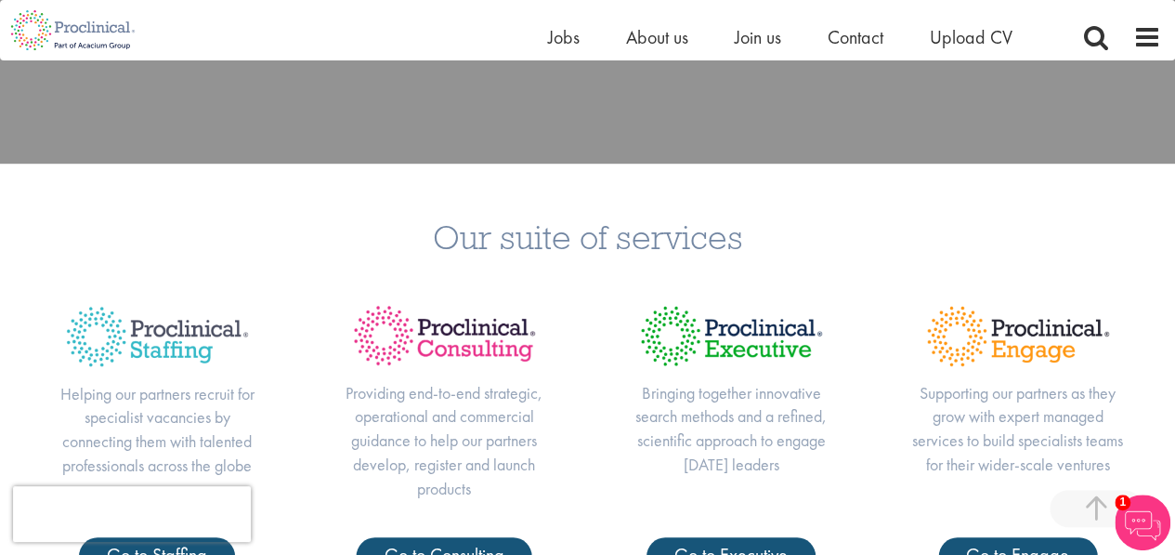
scroll to position [557, 0]
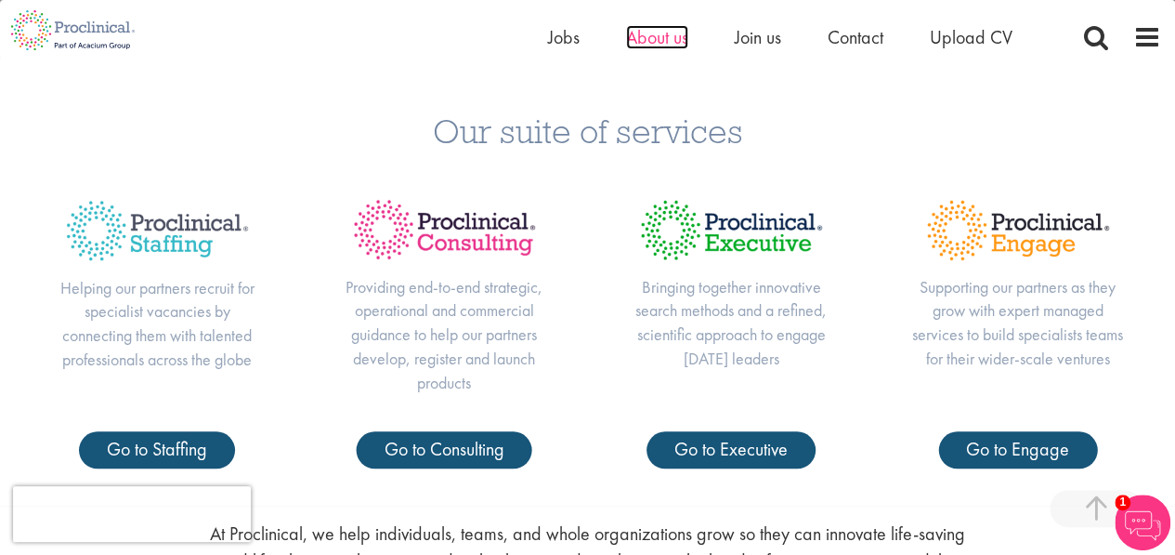
click at [650, 30] on span "About us" at bounding box center [657, 37] width 62 height 24
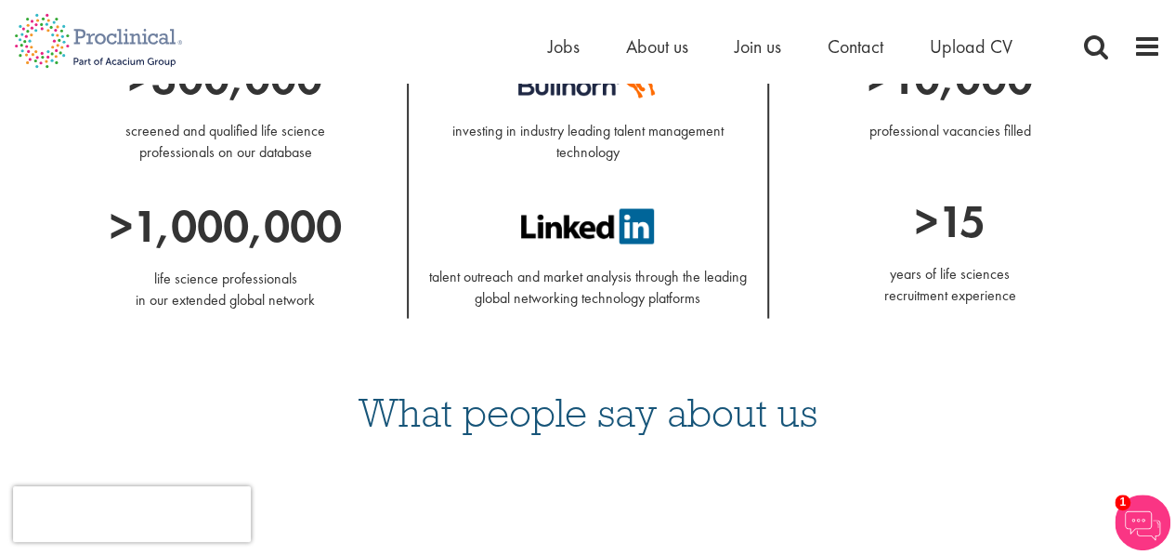
scroll to position [2137, 0]
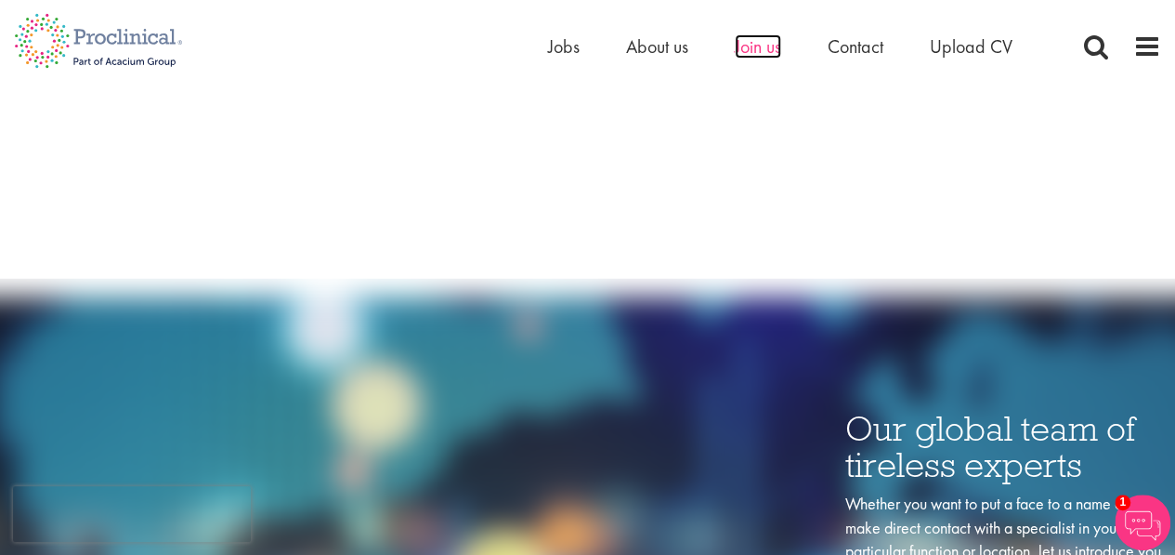
click at [747, 47] on span "Join us" at bounding box center [758, 46] width 46 height 24
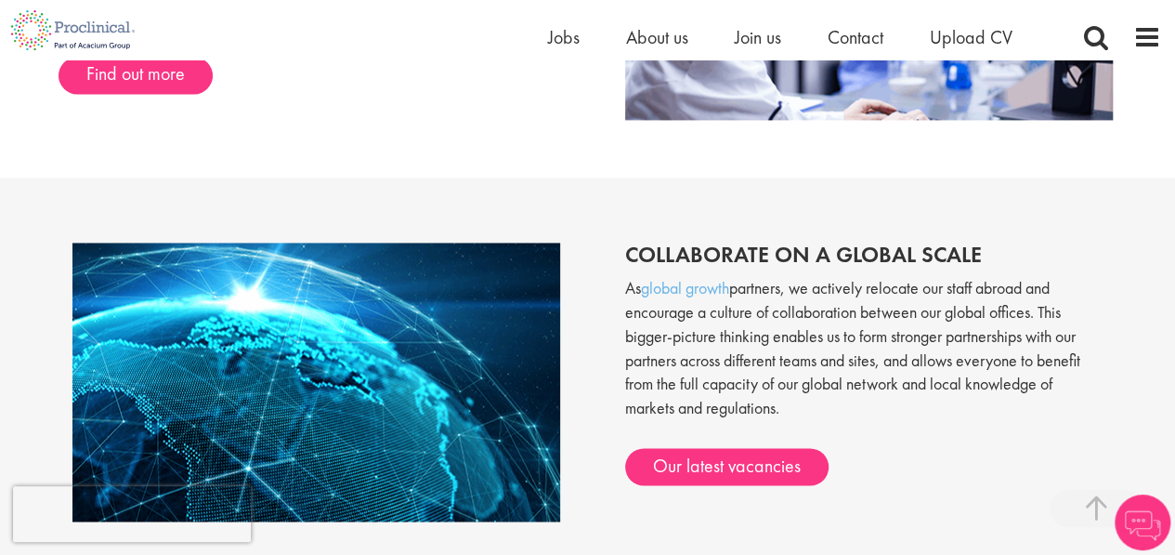
scroll to position [1301, 0]
